Goal: Information Seeking & Learning: Learn about a topic

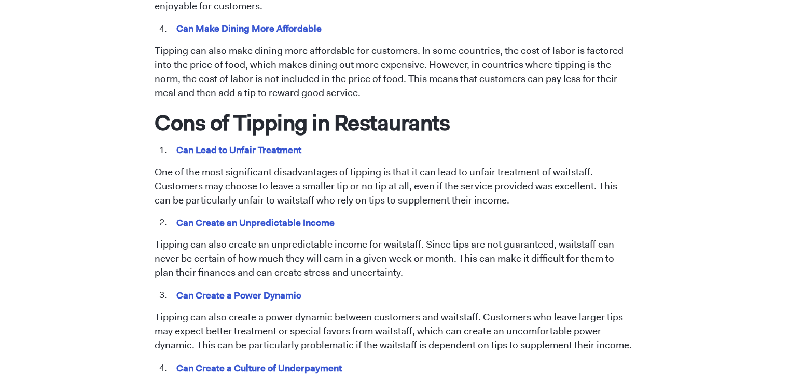
scroll to position [835, 0]
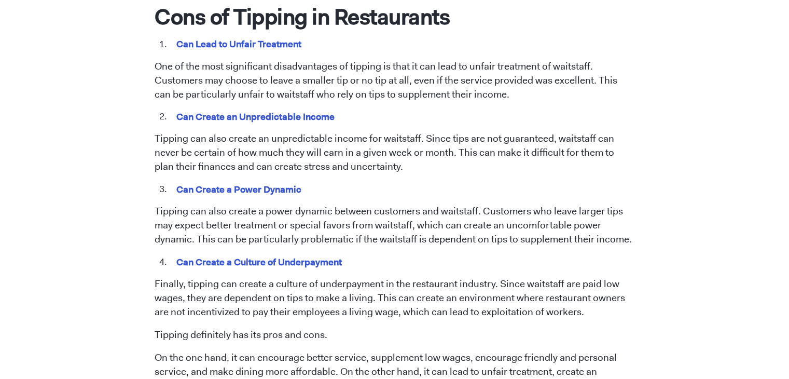
drag, startPoint x: 796, startPoint y: 21, endPoint x: 790, endPoint y: 151, distance: 130.3
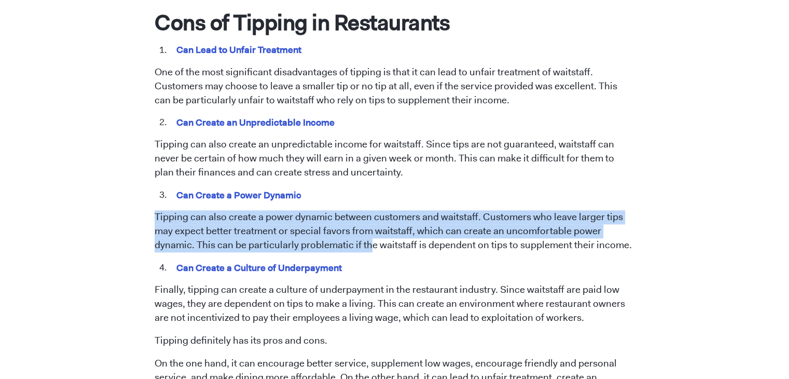
drag, startPoint x: 155, startPoint y: 208, endPoint x: 369, endPoint y: 238, distance: 216.7
click at [369, 238] on p "Tipping can also create a power dynamic between customers and waitstaff. Custom…" at bounding box center [395, 231] width 480 height 42
click at [377, 211] on p "Tipping can also create a power dynamic between customers and waitstaff. Custom…" at bounding box center [395, 231] width 480 height 42
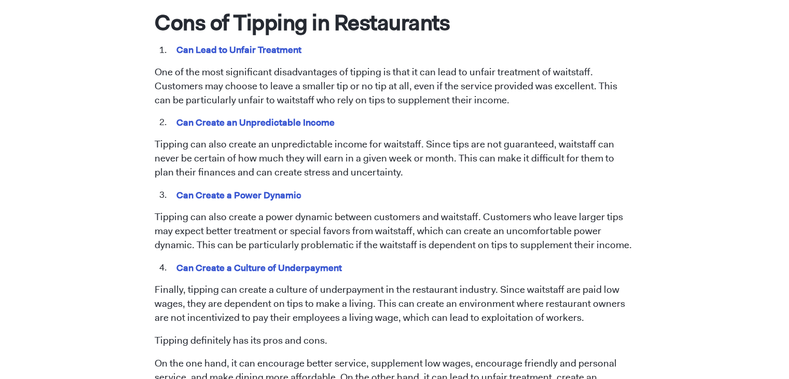
drag, startPoint x: 172, startPoint y: 269, endPoint x: 345, endPoint y: 311, distance: 178.2
click at [345, 311] on span "Tipping has been a longstanding practice in the restaurant industry. However, t…" at bounding box center [395, 75] width 480 height 1086
drag, startPoint x: 345, startPoint y: 311, endPoint x: 570, endPoint y: 104, distance: 305.7
click at [570, 116] on li "Can Create an Unpredictable Income" at bounding box center [401, 122] width 465 height 13
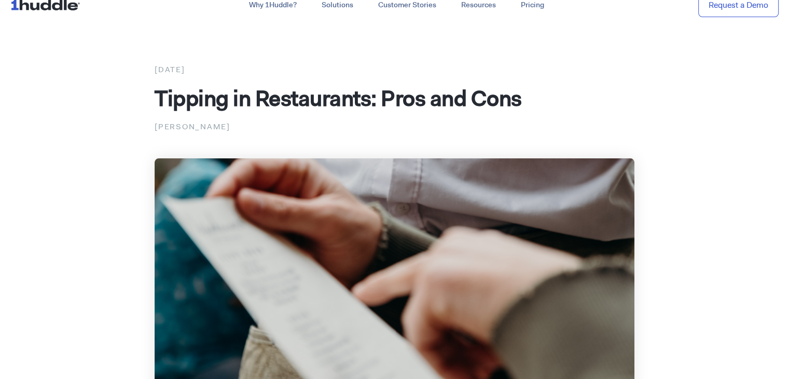
scroll to position [0, 0]
